Goal: Check status

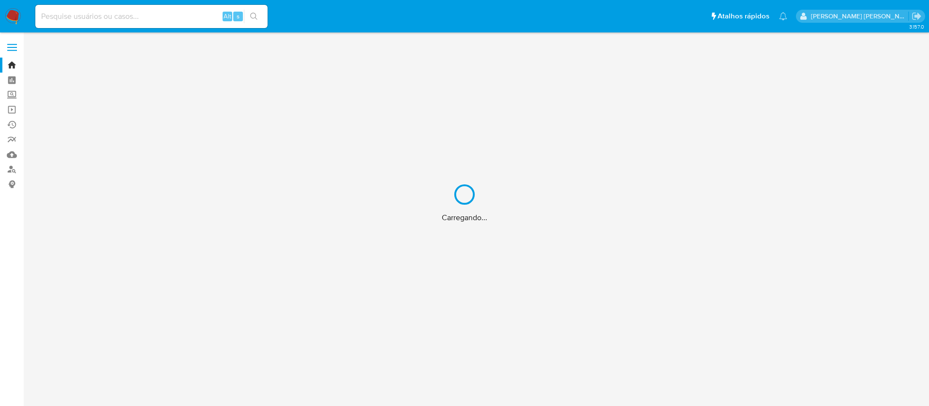
click at [110, 14] on div "Carregando..." at bounding box center [464, 203] width 929 height 406
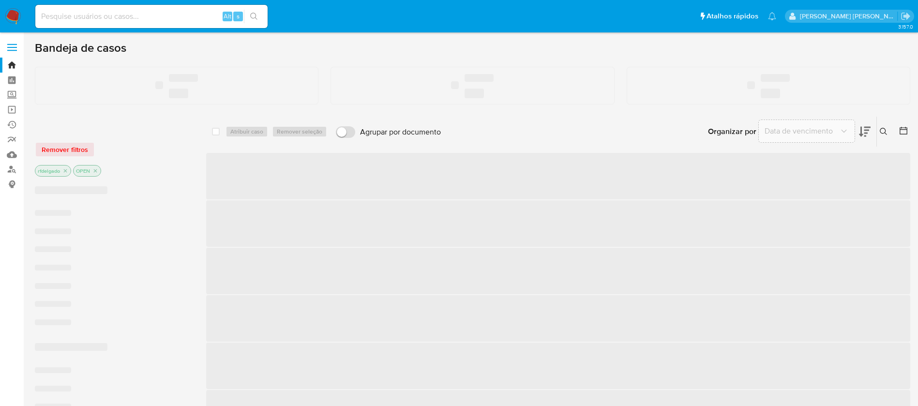
click at [120, 16] on input at bounding box center [151, 16] width 232 height 13
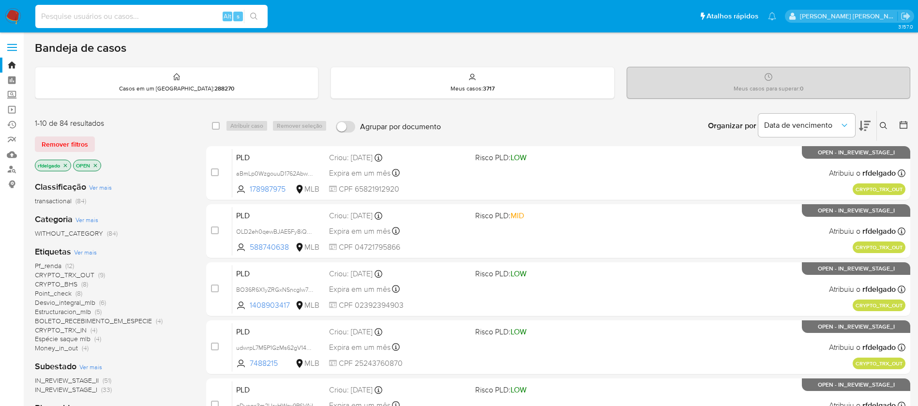
paste input "581520546"
type input "581520546"
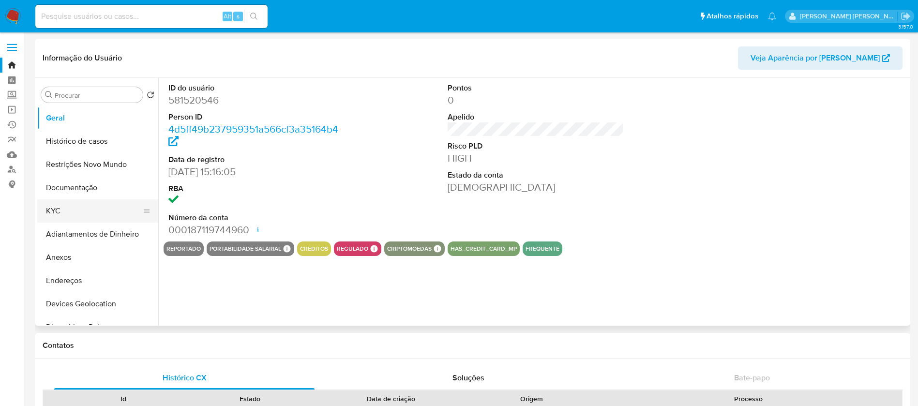
select select "10"
click at [74, 212] on button "KYC" at bounding box center [93, 210] width 113 height 23
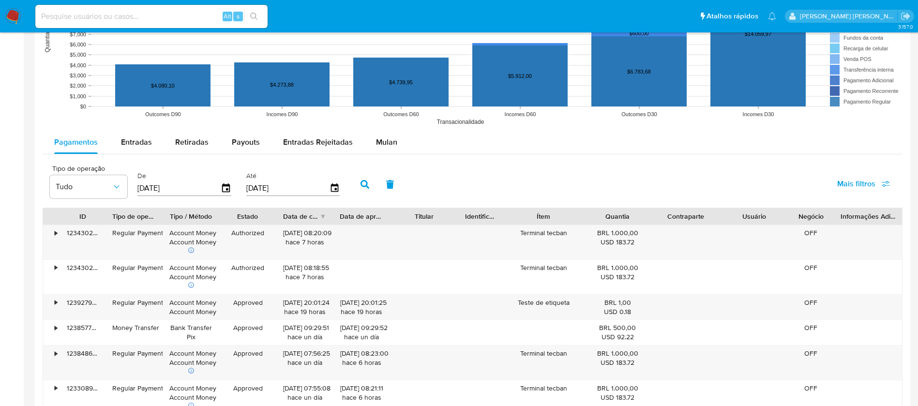
scroll to position [798, 0]
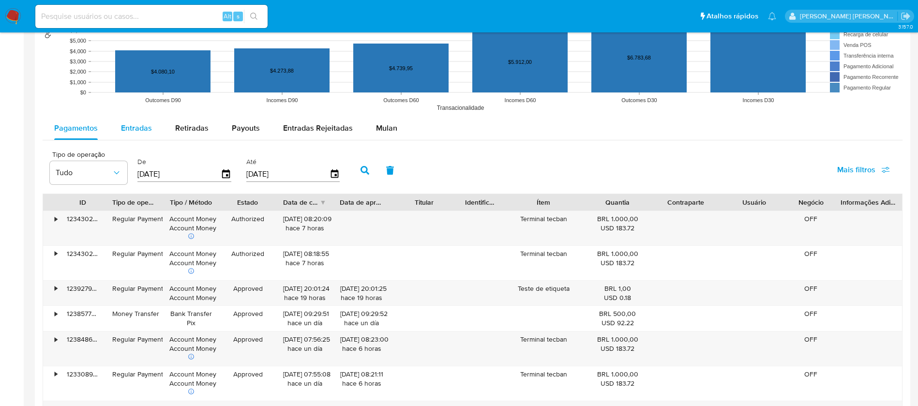
click at [125, 132] on span "Entradas" at bounding box center [136, 127] width 31 height 11
select select "10"
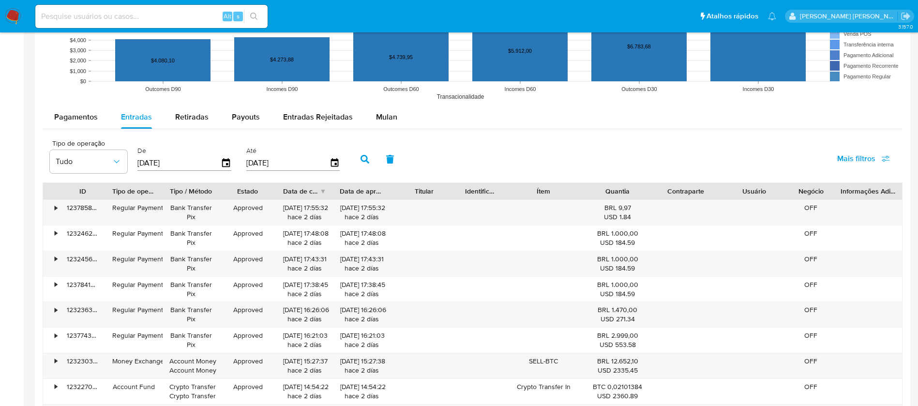
scroll to position [943, 0]
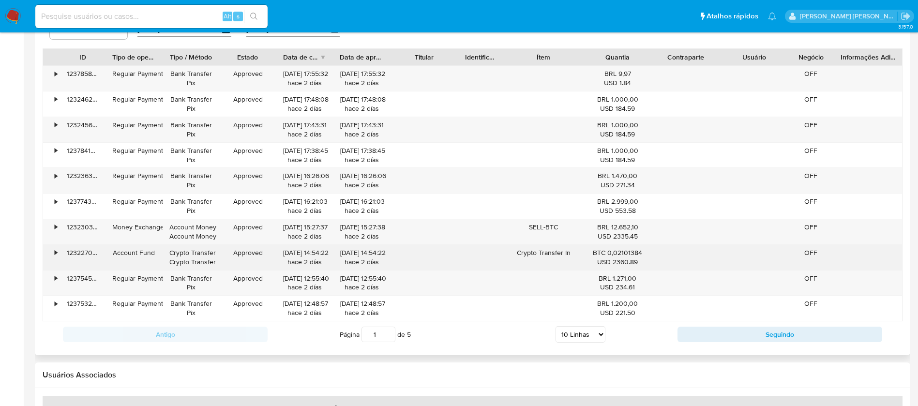
click at [56, 250] on div "•" at bounding box center [56, 252] width 2 height 9
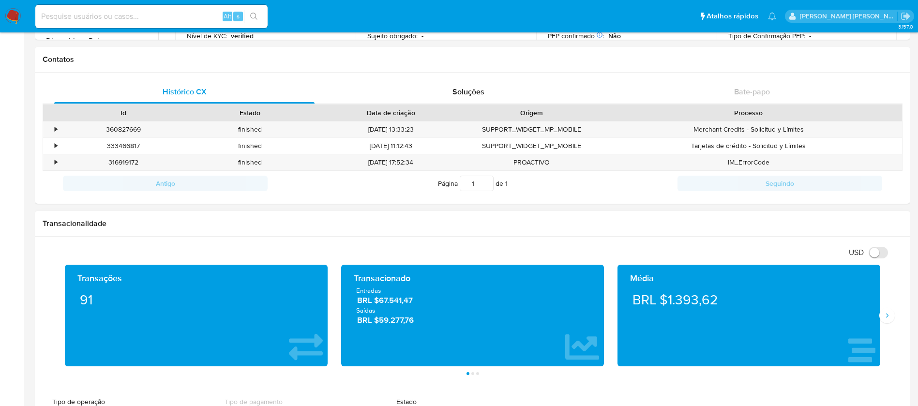
scroll to position [0, 0]
